Goal: Find specific page/section: Find specific page/section

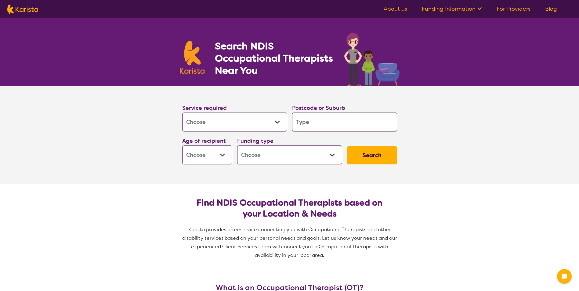
select select "[MEDICAL_DATA]"
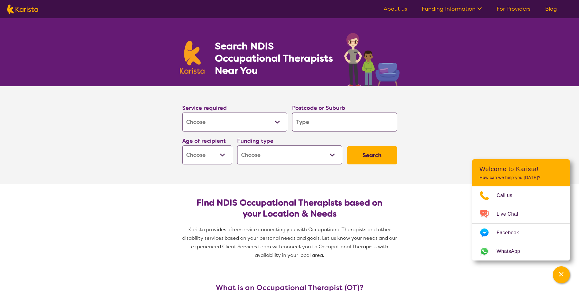
click at [316, 124] on input "search" at bounding box center [344, 122] width 105 height 19
type input "w"
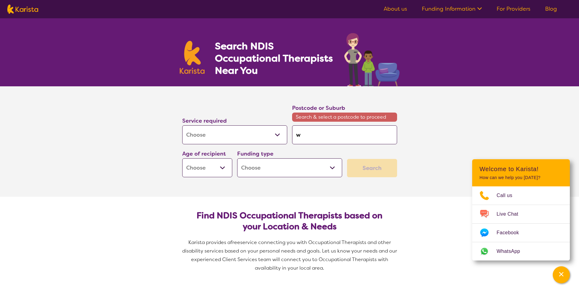
type input "wa"
type input "wat"
type input "wate"
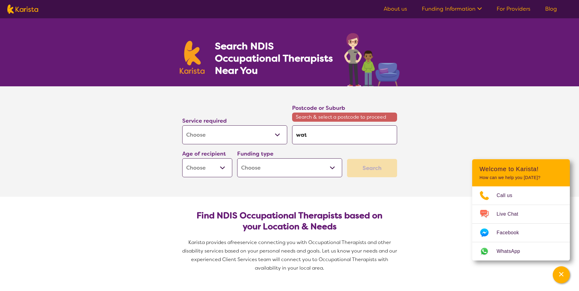
type input "wate"
type input "water"
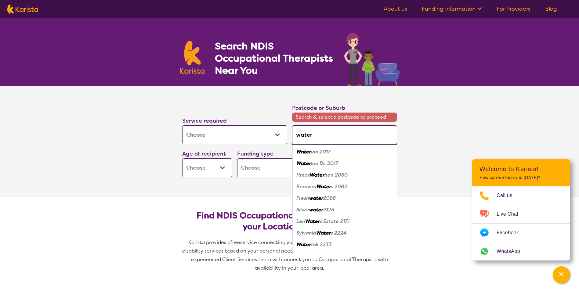
click at [308, 152] on em "Water" at bounding box center [303, 152] width 15 height 6
type input "2017"
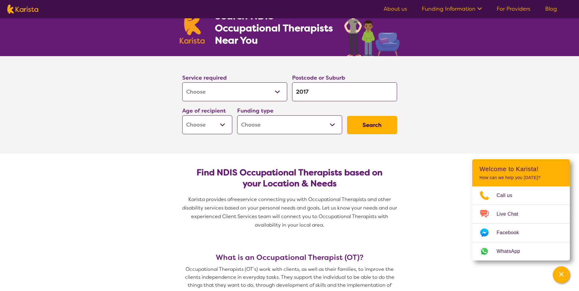
scroll to position [31, 0]
